Goal: Task Accomplishment & Management: Manage account settings

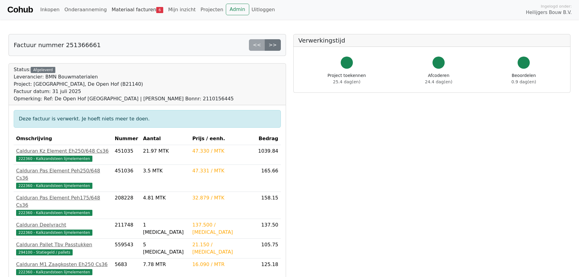
click at [135, 11] on link "Materiaal facturen 6" at bounding box center [137, 10] width 57 height 12
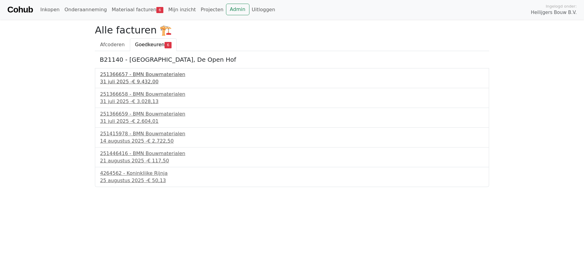
click at [138, 77] on div "251366657 - BMN Bouwmaterialen" at bounding box center [292, 74] width 384 height 7
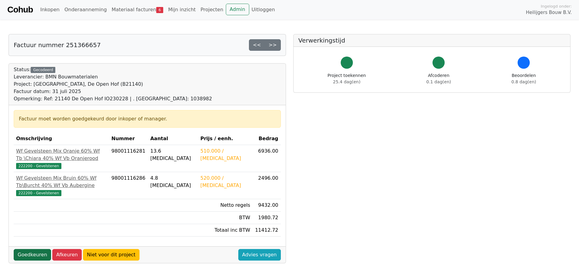
click at [32, 254] on link "Goedkeuren" at bounding box center [32, 255] width 37 height 12
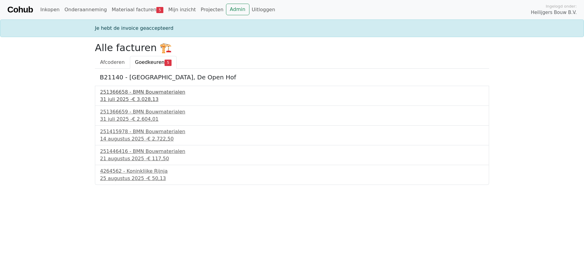
click at [149, 94] on div "251366658 - BMN Bouwmaterialen" at bounding box center [292, 91] width 384 height 7
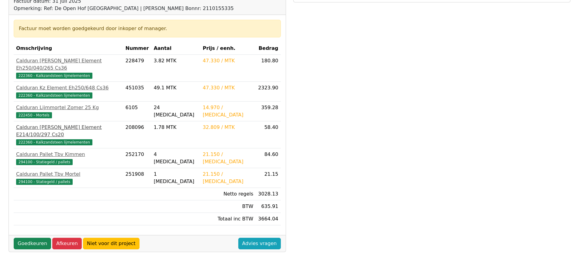
scroll to position [91, 0]
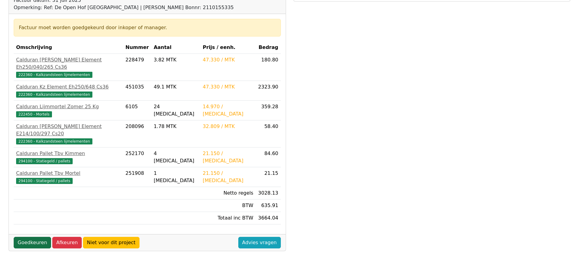
click at [26, 237] on link "Goedkeuren" at bounding box center [32, 243] width 37 height 12
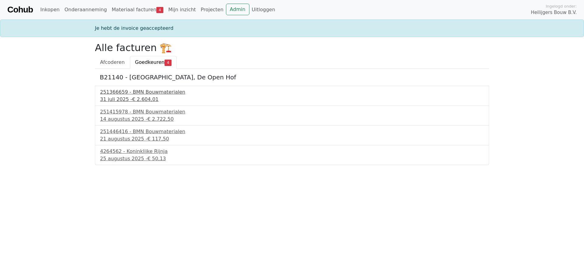
click at [138, 93] on div "251366659 - BMN Bouwmaterialen" at bounding box center [292, 91] width 384 height 7
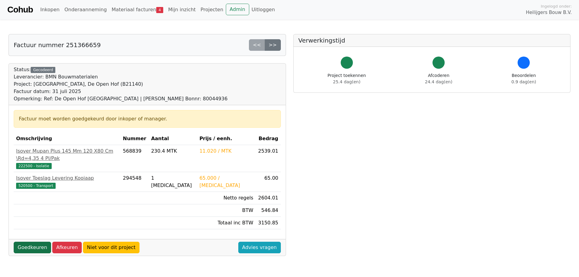
click at [33, 242] on link "Goedkeuren" at bounding box center [32, 248] width 37 height 12
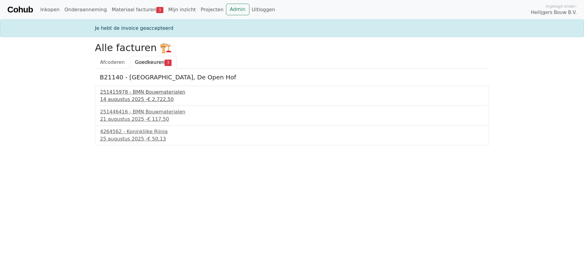
click at [128, 93] on div "251415978 - BMN Bouwmaterialen" at bounding box center [292, 91] width 384 height 7
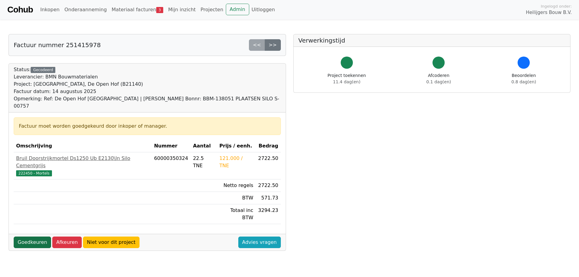
click at [23, 236] on link "Goedkeuren" at bounding box center [32, 242] width 37 height 12
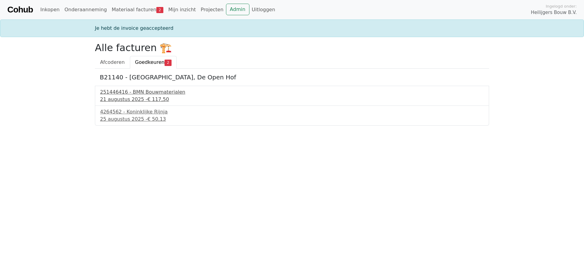
click at [143, 91] on div "251446416 - BMN Bouwmaterialen" at bounding box center [292, 91] width 384 height 7
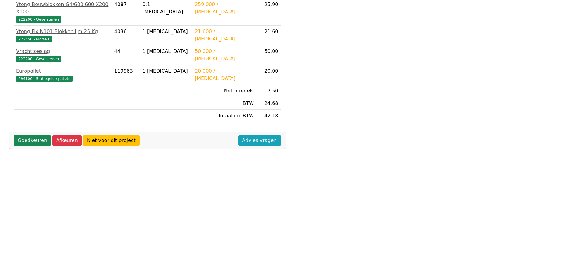
scroll to position [152, 0]
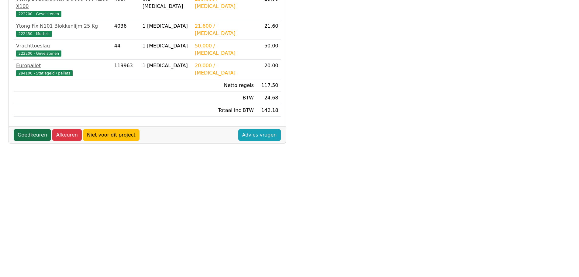
click at [30, 130] on link "Goedkeuren" at bounding box center [32, 135] width 37 height 12
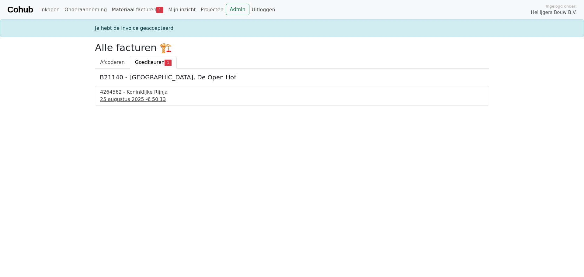
click at [125, 97] on div "[DATE] - € 50,13" at bounding box center [292, 99] width 384 height 7
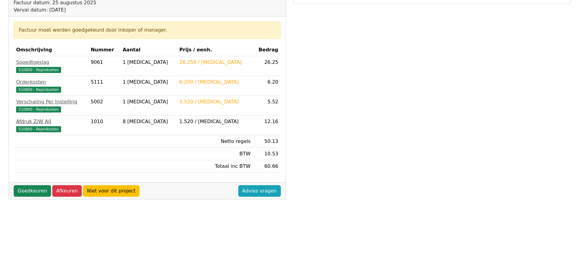
scroll to position [91, 0]
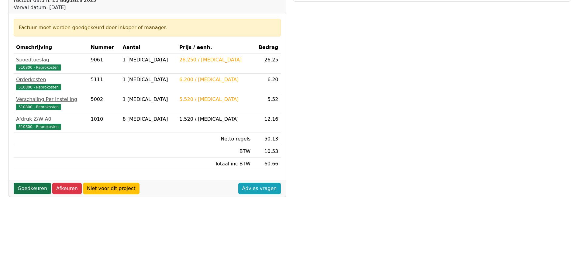
click at [28, 188] on link "Goedkeuren" at bounding box center [32, 189] width 37 height 12
